Goal: Task Accomplishment & Management: Manage account settings

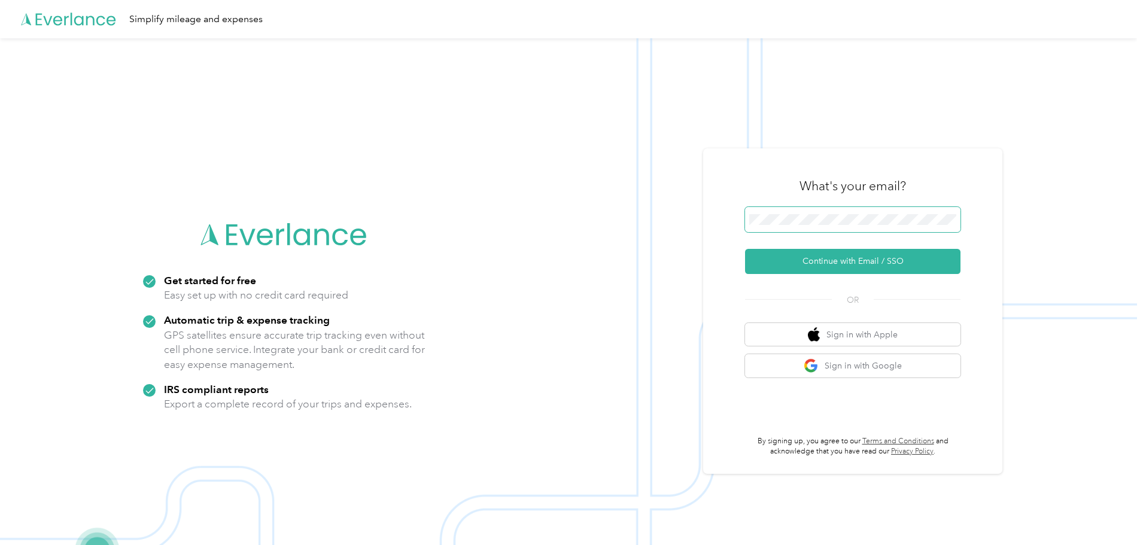
click at [844, 212] on span at bounding box center [852, 219] width 215 height 25
click at [882, 262] on button "Continue with Email / SSO" at bounding box center [852, 261] width 215 height 25
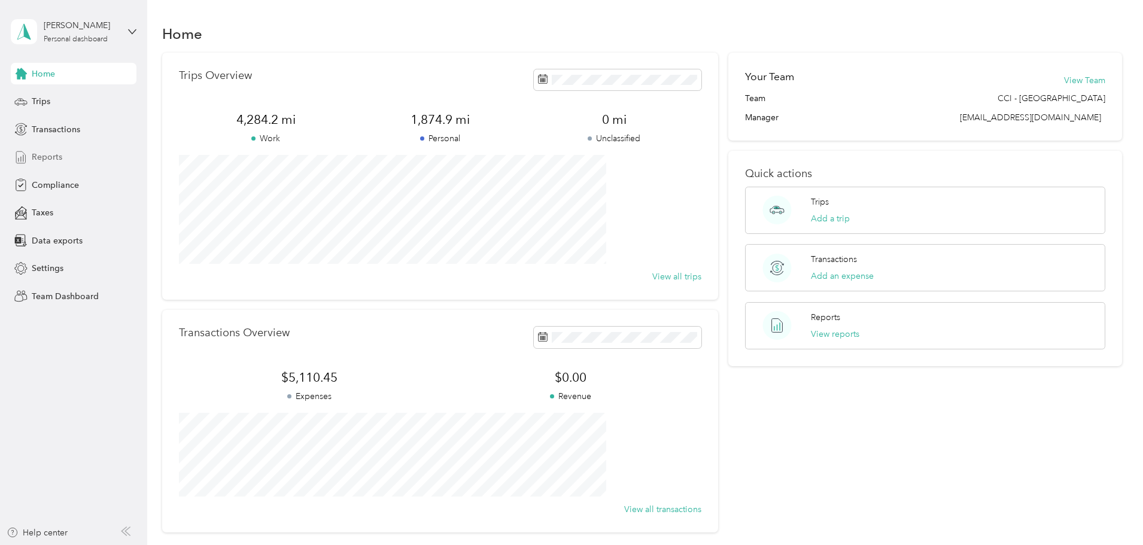
click at [51, 157] on span "Reports" at bounding box center [47, 157] width 31 height 13
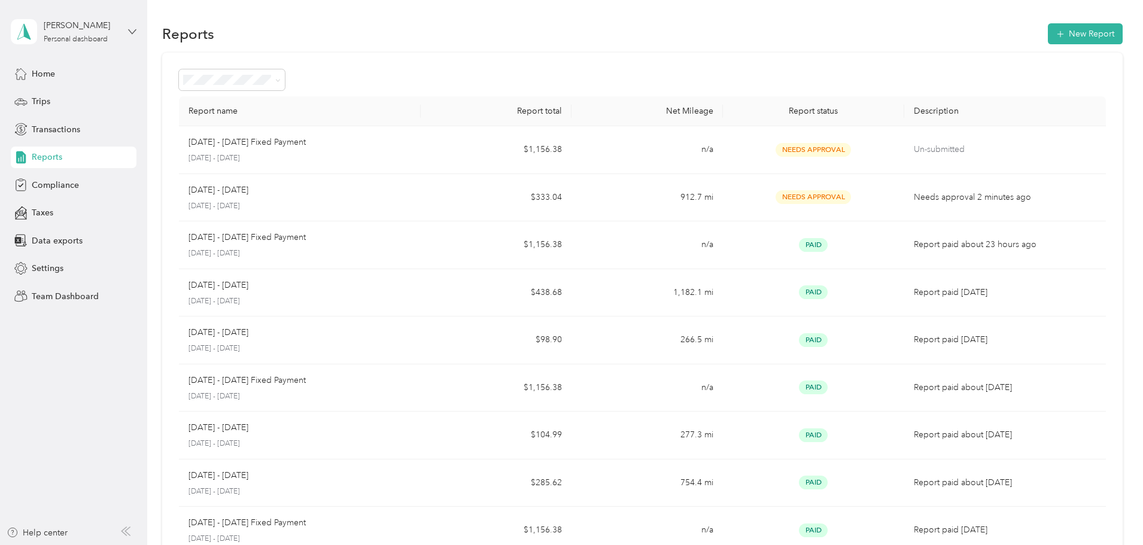
click at [131, 31] on icon at bounding box center [132, 32] width 8 height 8
click at [178, 293] on div "Report name Report total Net Mileage Report status Description [DATE] - [DATE] …" at bounding box center [642, 353] width 961 height 600
click at [128, 28] on icon at bounding box center [132, 32] width 8 height 8
click at [66, 101] on div "Team dashboard" at bounding box center [136, 98] width 235 height 21
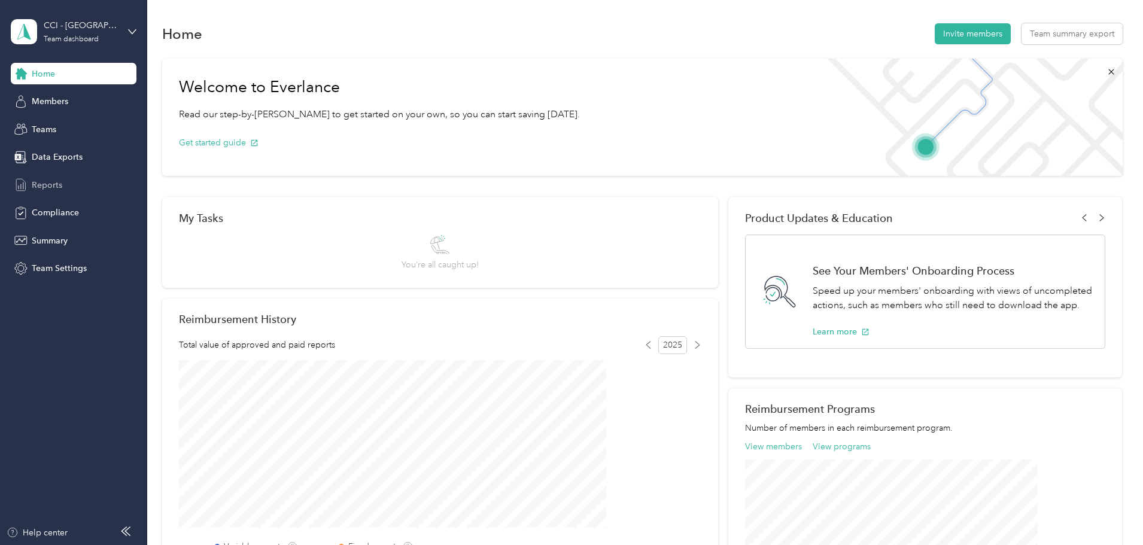
click at [49, 180] on span "Reports" at bounding box center [47, 185] width 31 height 13
